Goal: Task Accomplishment & Management: Use online tool/utility

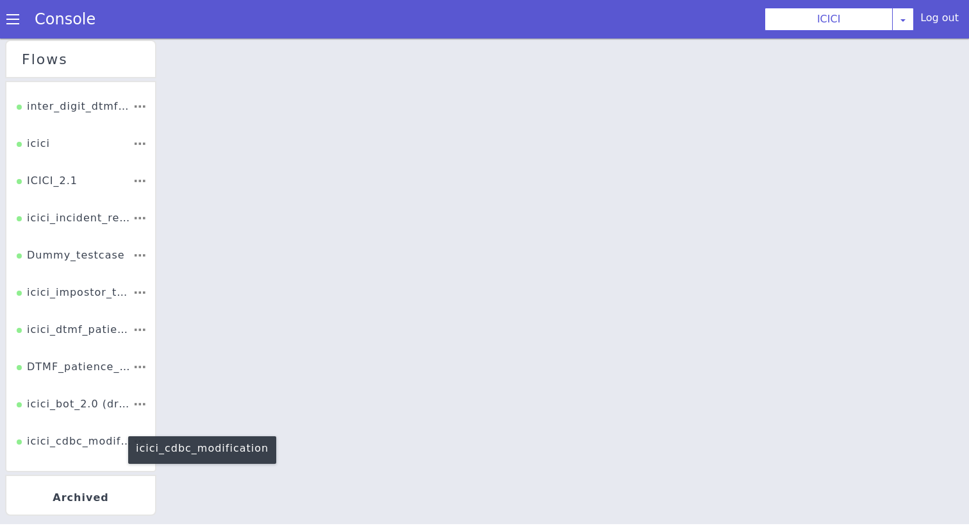
scroll to position [228, 0]
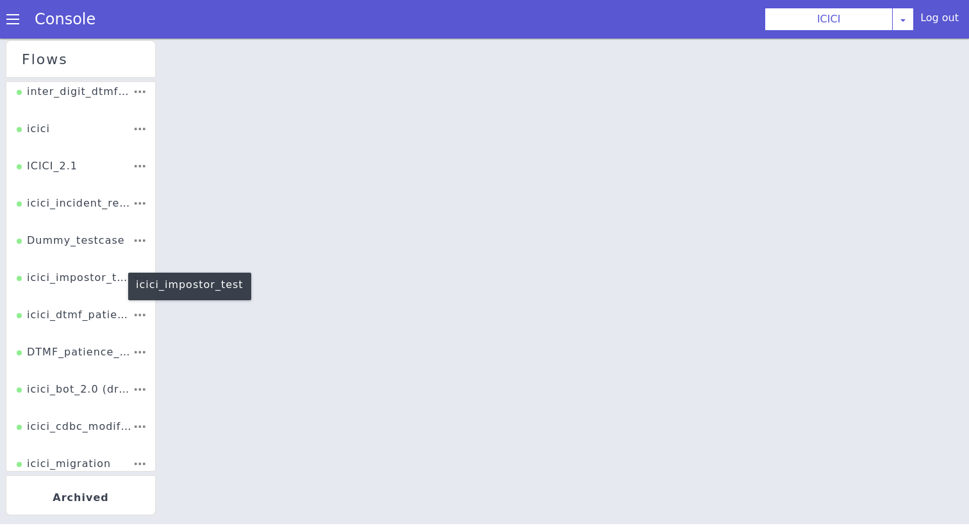
click at [111, 72] on div "icici_impostor_test" at bounding box center [164, 27] width 106 height 92
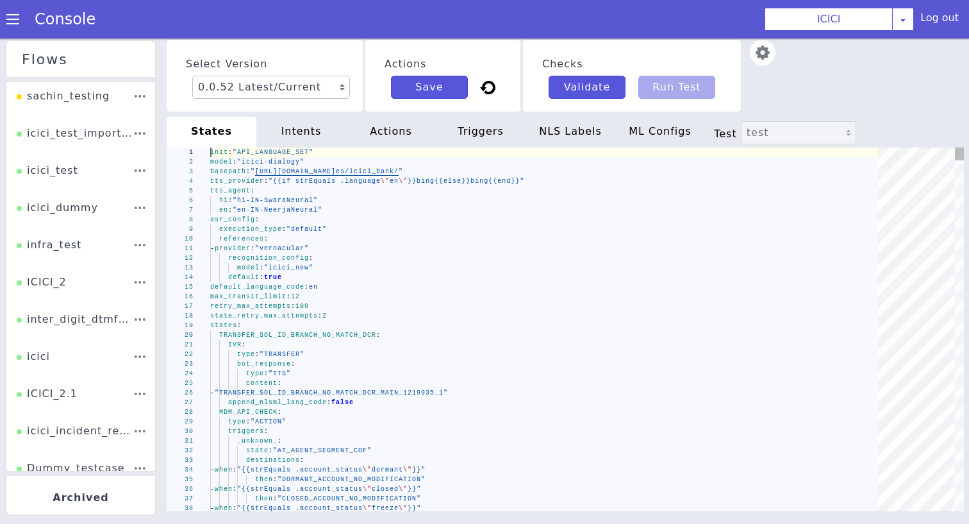
type textarea "- provider: "vernacular" recognition_config: model: "icici_new" default: true d…"
click at [386, 307] on div "retry_max_attempts : 100" at bounding box center [548, 306] width 677 height 10
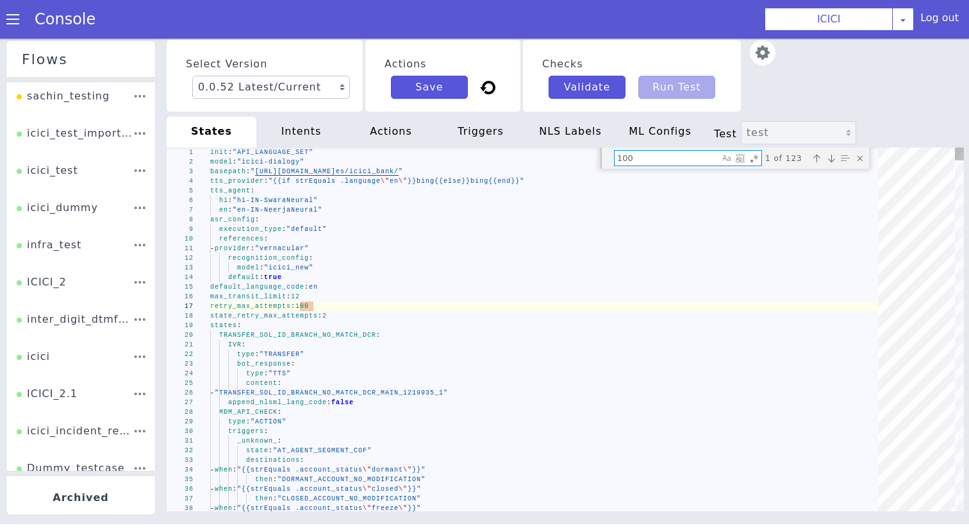
type textarea "_"
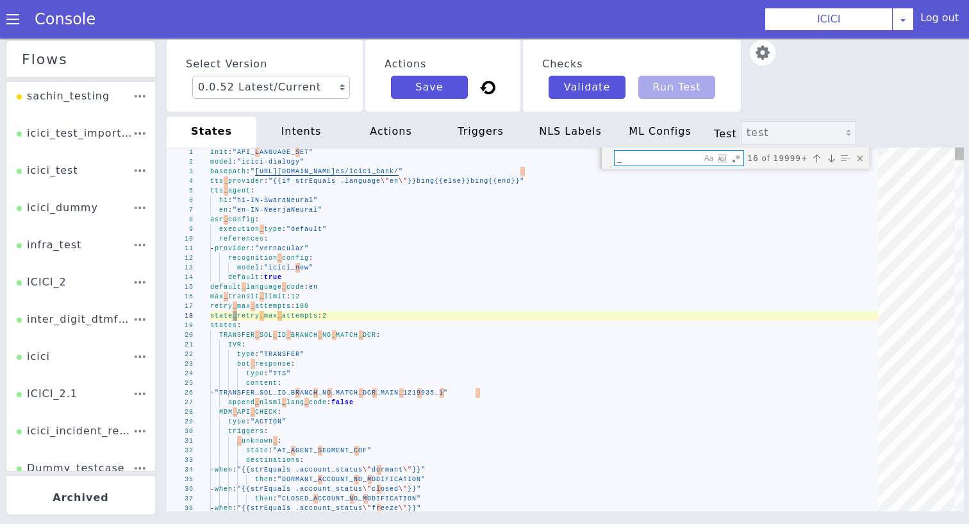
type textarea "then: "DUMMY_API_ADM" - when: "{{strEquals .account_status \"invalid\"}}" then:…"
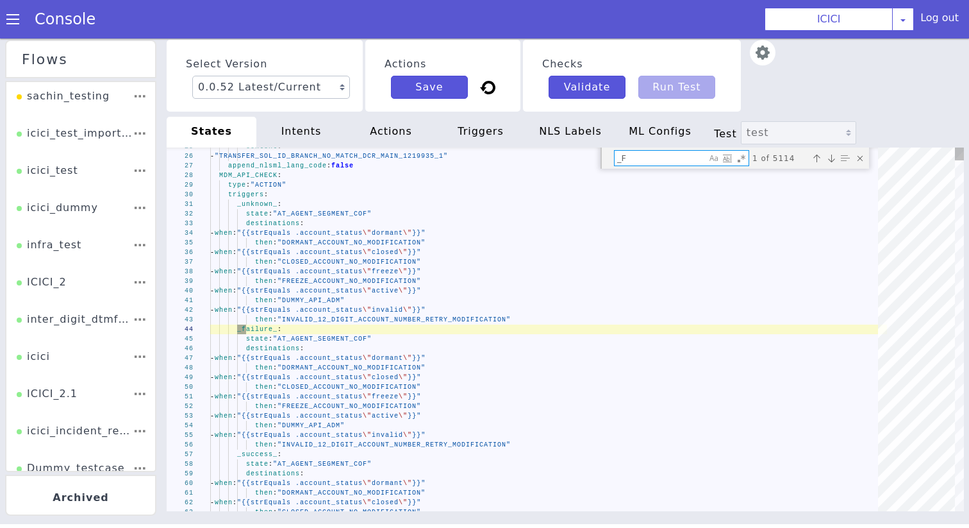
type textarea "_FA"
type textarea "then: "FI0221_ACCOUNT_STATUS_BB_ACC_AUTH" _unknown_: state: "HANGUP_FALLBACK_SP…"
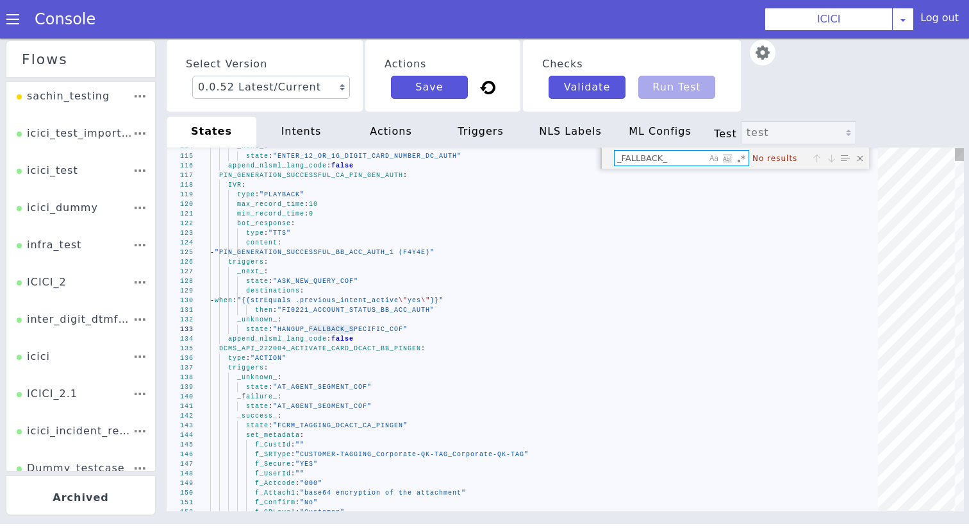
type textarea "_FALLBACK_"
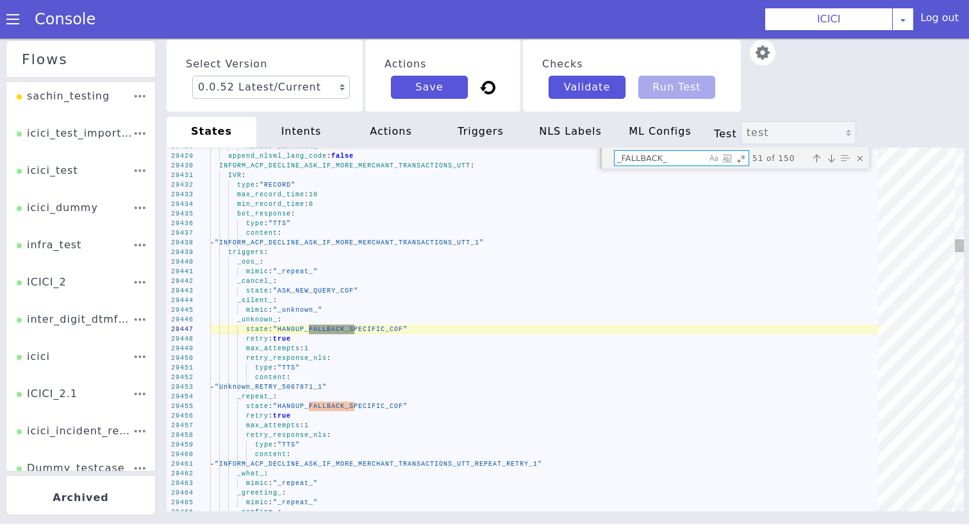
type textarea "type: "TTS" content: - "Unknown_RETRY_5067871_1" _repeat_: state: "HANGUP_FALLB…"
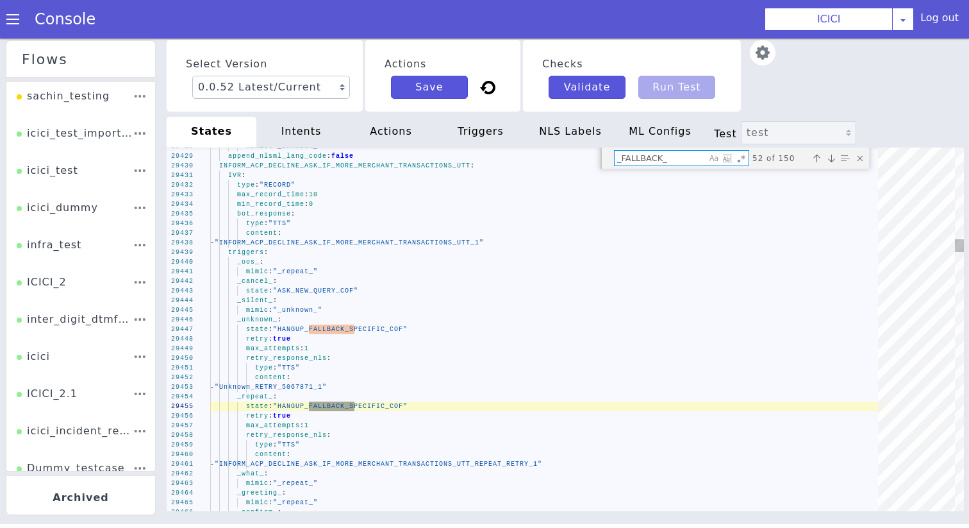
type textarea "_FALLBACK_"
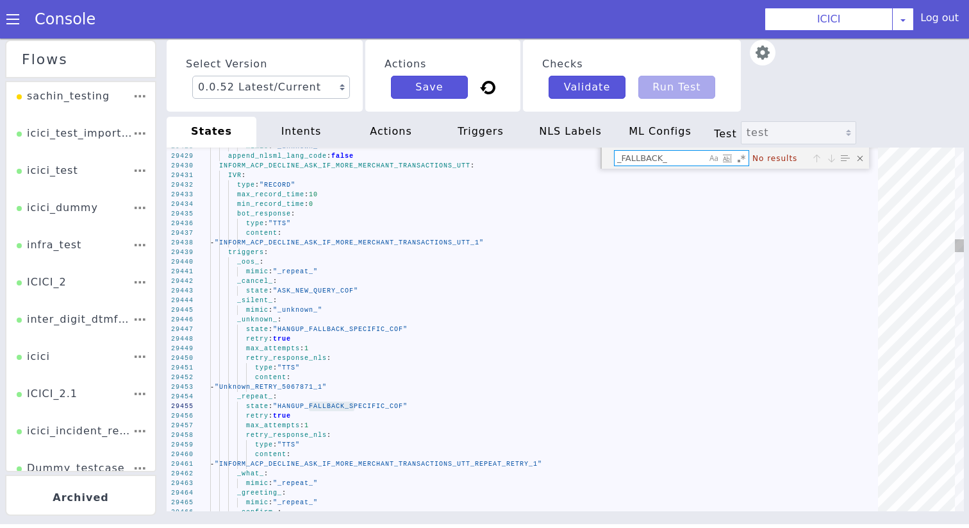
type textarea "then: "FI0221_ACCOUNT_STATUS_BB_ACC_AUTH" _unknown_: state: "HANGUP_FALLBACK_SP…"
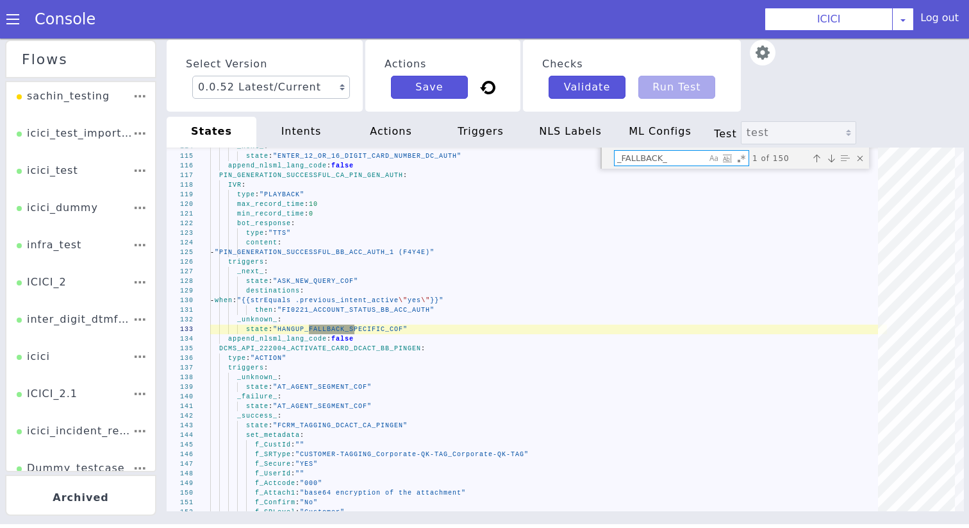
type textarea "_FALLBACK_"
click at [606, 265] on div "triggers" at bounding box center [631, 312] width 50 height 94
